Goal: Find specific fact: Find specific fact

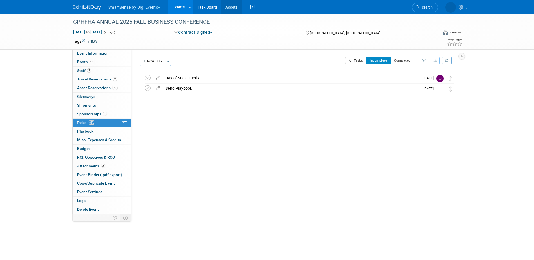
click at [234, 4] on link "Assets" at bounding box center [231, 7] width 21 height 14
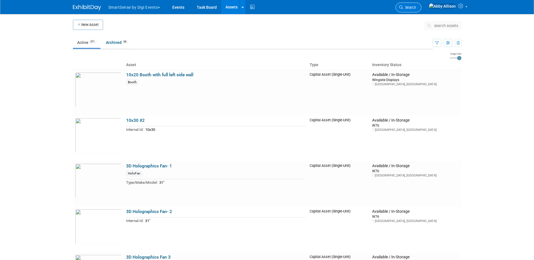
click at [416, 8] on span "Search" at bounding box center [409, 7] width 13 height 4
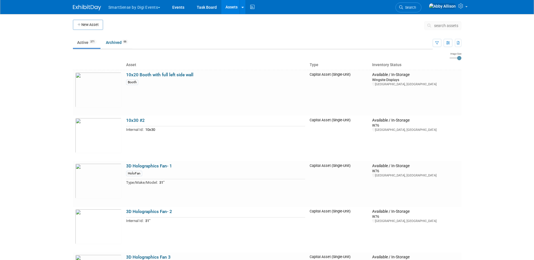
click at [448, 28] on button "search assets" at bounding box center [442, 25] width 37 height 9
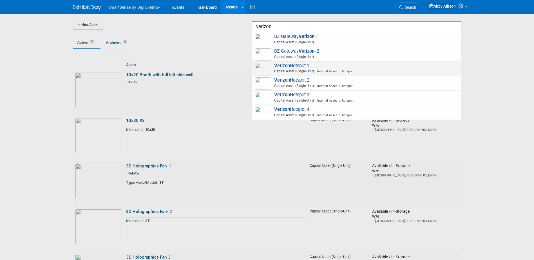
click at [292, 65] on span "Verizon Hotspot 1 Capital Asset (Single-Unit) Internal Asset Id: hotspot" at bounding box center [356, 69] width 203 height 12
type input "Verizon Hotspot 1"
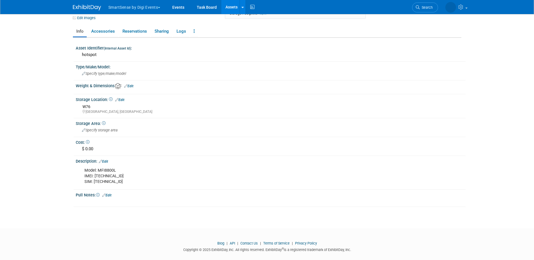
scroll to position [73, 0]
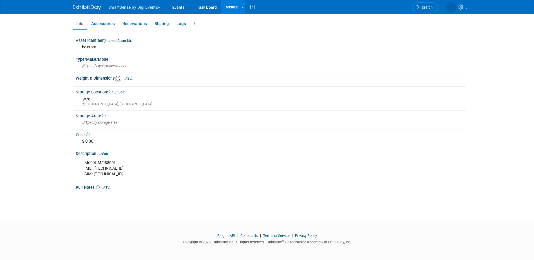
click at [122, 164] on div "Model: MFI8800L IMEI: 990009320123907 SIM: 89148000004278694479" at bounding box center [235, 168] width 311 height 23
drag, startPoint x: 115, startPoint y: 161, endPoint x: 98, endPoint y: 166, distance: 17.4
click at [98, 166] on div "Model: MFI8800L IMEI: 990009320123907 SIM: 89148000004278694479" at bounding box center [235, 168] width 311 height 23
click at [111, 163] on div "Model: MFI8800L IMEI: 990009320123907 SIM: 89148000004278694479" at bounding box center [235, 168] width 311 height 23
drag, startPoint x: 117, startPoint y: 164, endPoint x: 85, endPoint y: 164, distance: 32.6
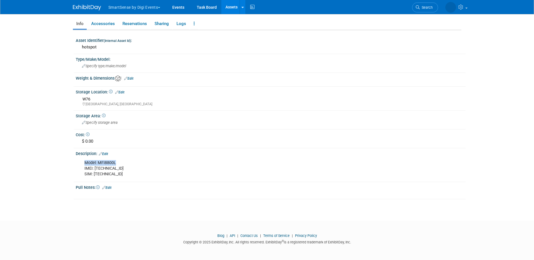
click at [85, 164] on div "Model: MFI8800L IMEI: 990009320123907 SIM: 89148000004278694479" at bounding box center [235, 168] width 311 height 23
copy div "Model: MFI8800L"
click at [138, 172] on div "Model: MFI8800L IMEI: 990009320123907 SIM: 89148000004278694479" at bounding box center [235, 168] width 311 height 23
